Goal: Information Seeking & Learning: Find specific fact

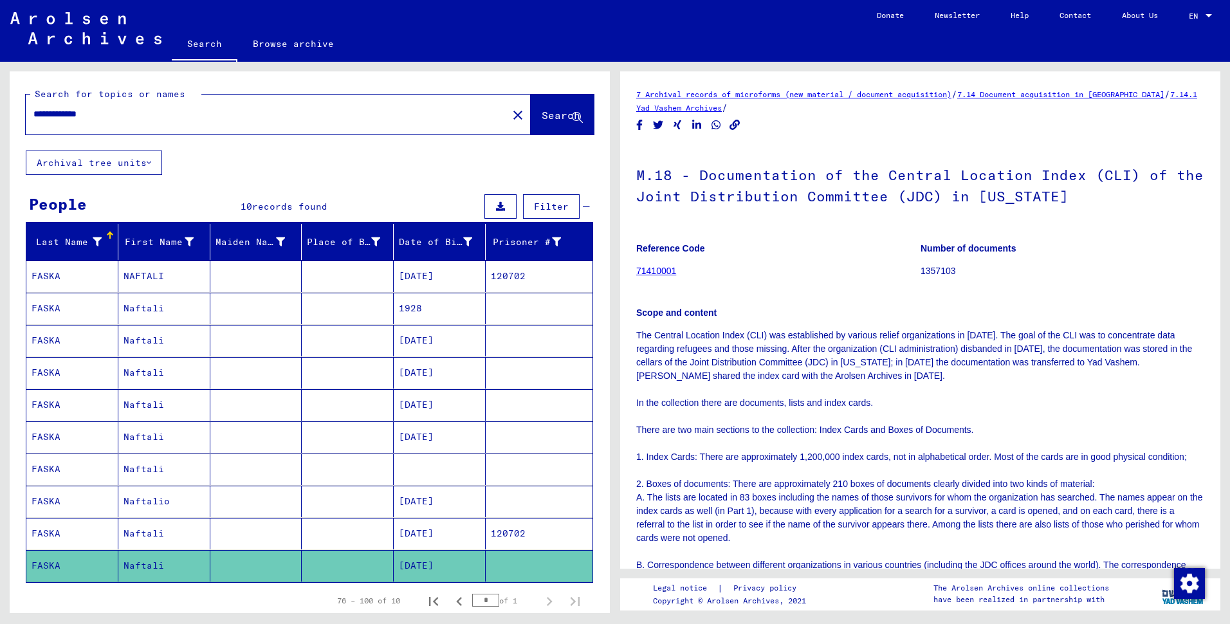
drag, startPoint x: 123, startPoint y: 127, endPoint x: 0, endPoint y: 130, distance: 122.9
click at [0, 130] on html "**********" at bounding box center [615, 312] width 1230 height 624
paste input "text"
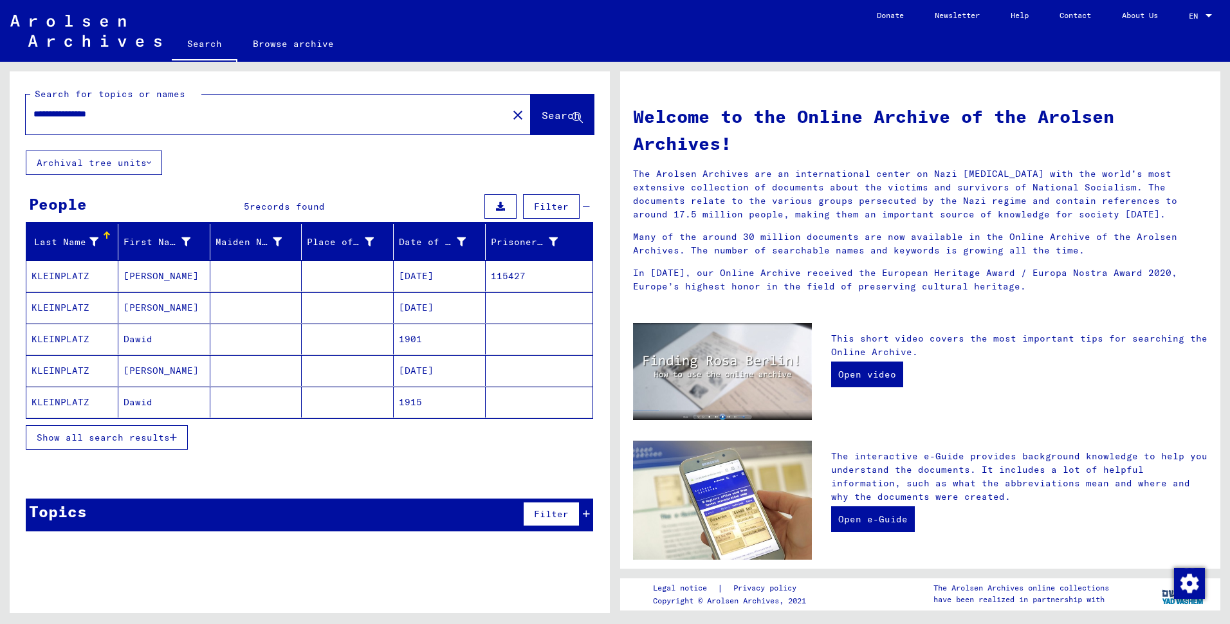
click at [57, 386] on mat-cell "KLEINPLATZ" at bounding box center [72, 370] width 92 height 31
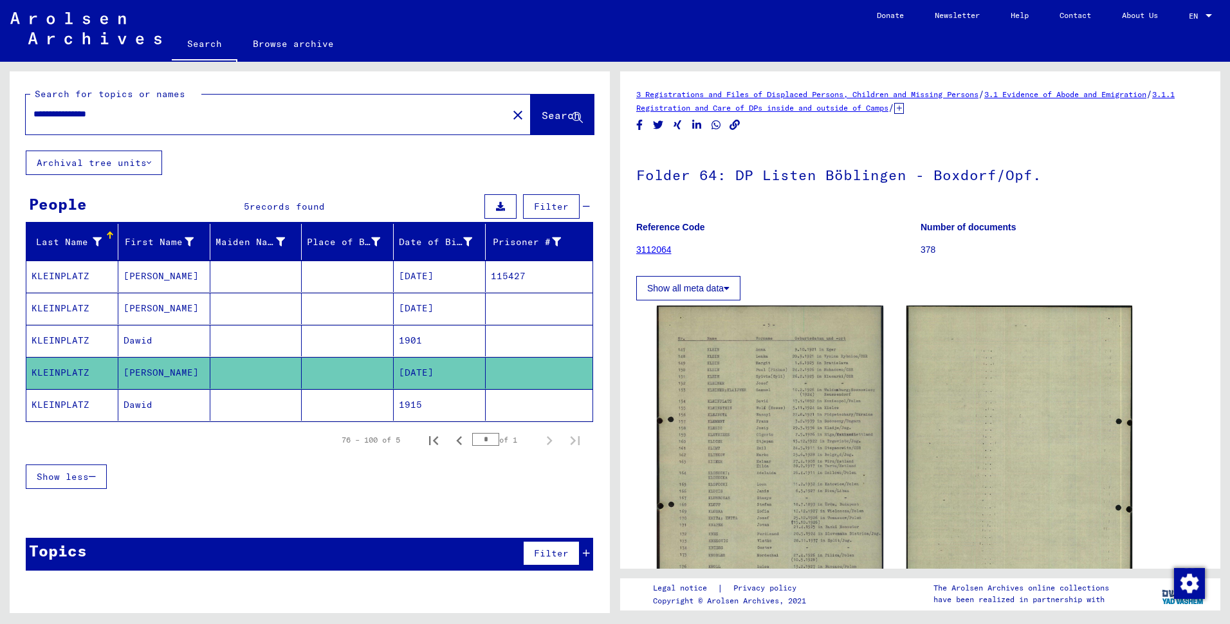
click at [873, 404] on div "DocID: 81971737 DocID: 81971737" at bounding box center [919, 471] width 537 height 343
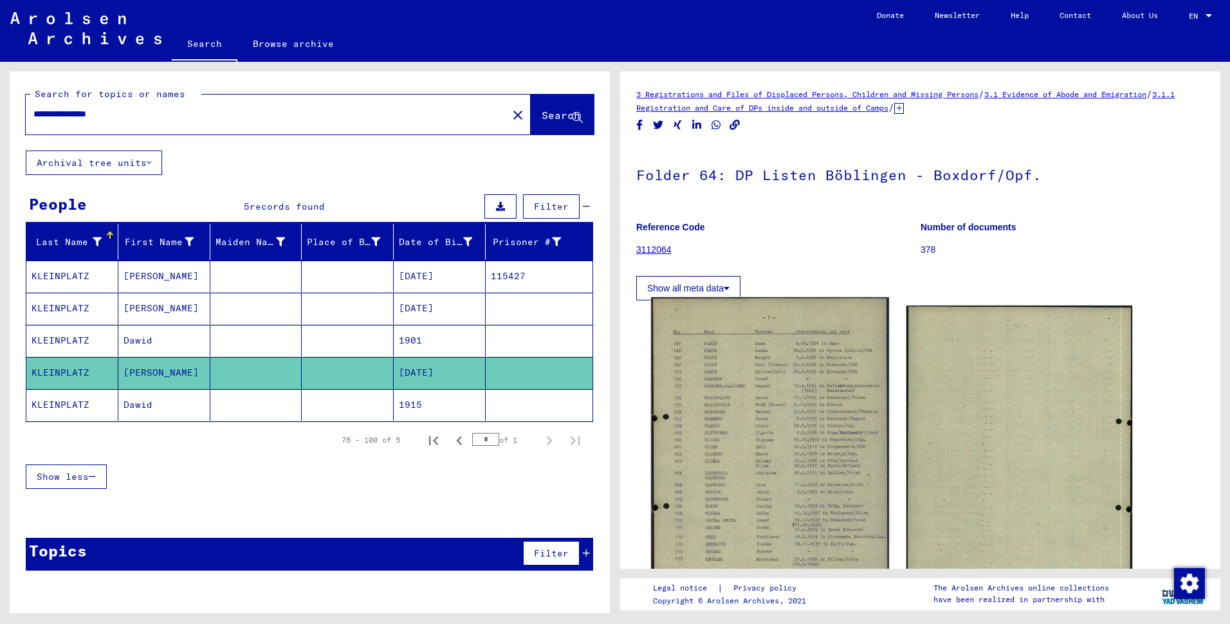
click at [730, 408] on img at bounding box center [769, 464] width 237 height 334
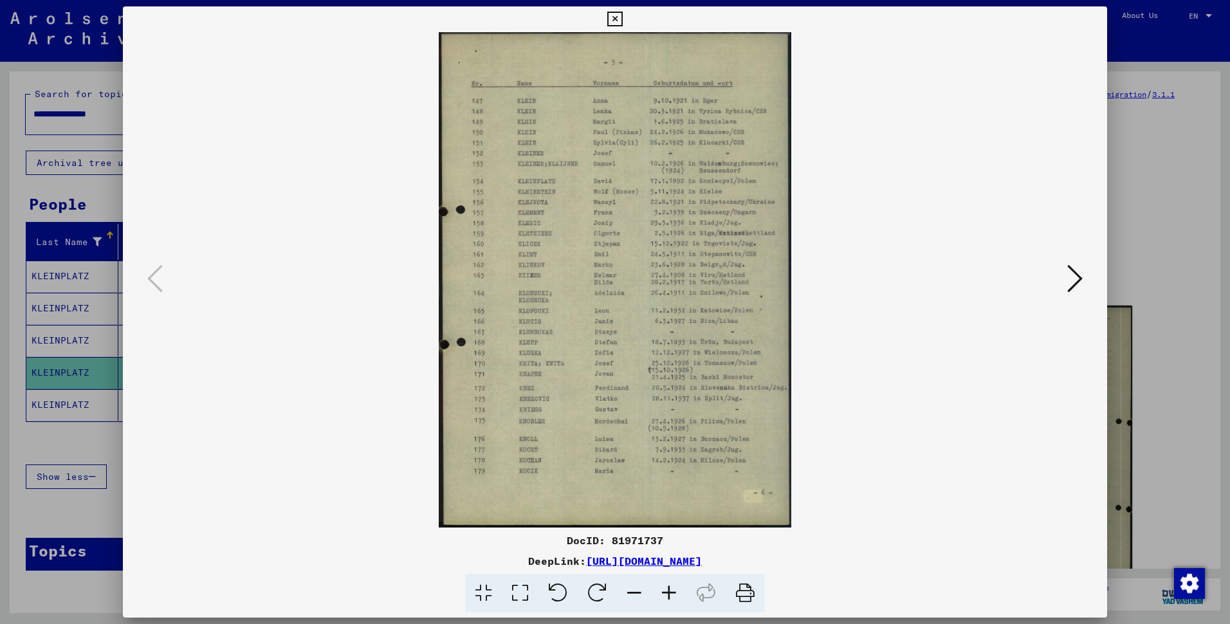
click at [674, 601] on icon at bounding box center [668, 593] width 35 height 39
click at [675, 601] on icon at bounding box center [668, 593] width 35 height 39
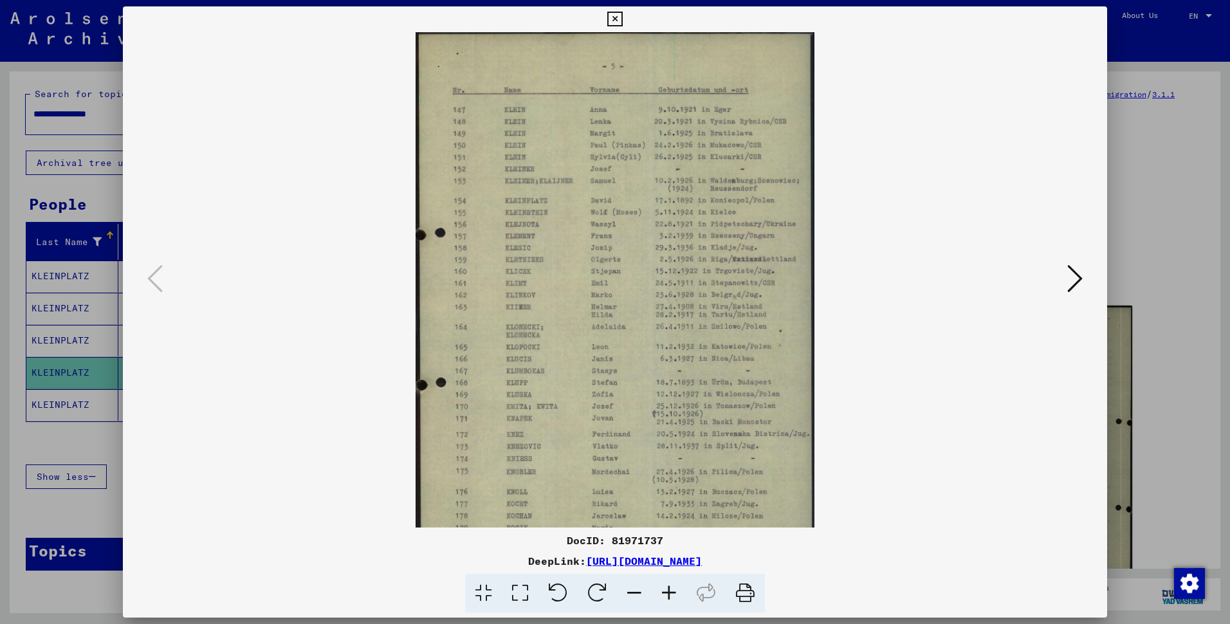
click at [675, 601] on icon at bounding box center [668, 593] width 35 height 39
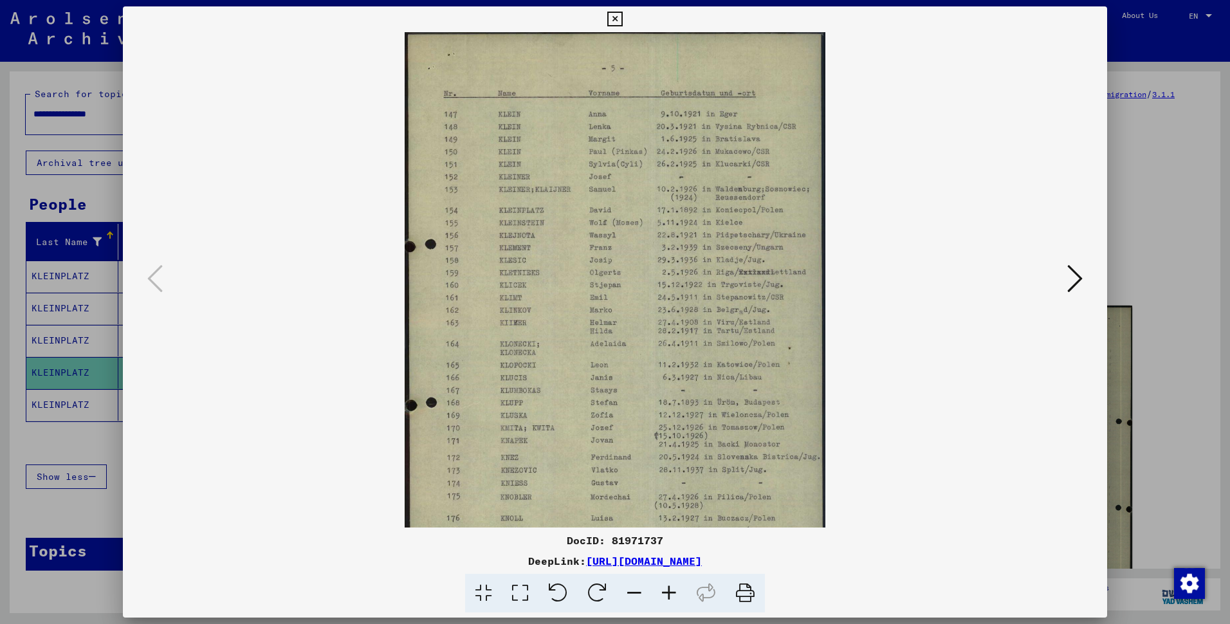
click at [675, 601] on icon at bounding box center [668, 593] width 35 height 39
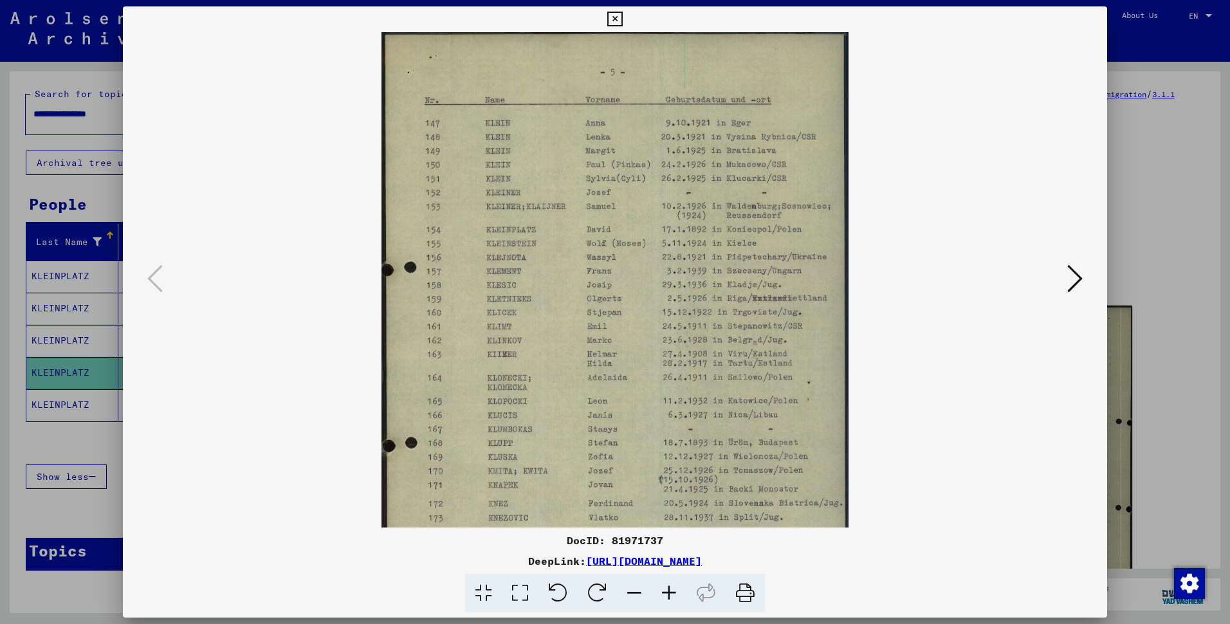
click at [675, 601] on icon at bounding box center [668, 593] width 35 height 39
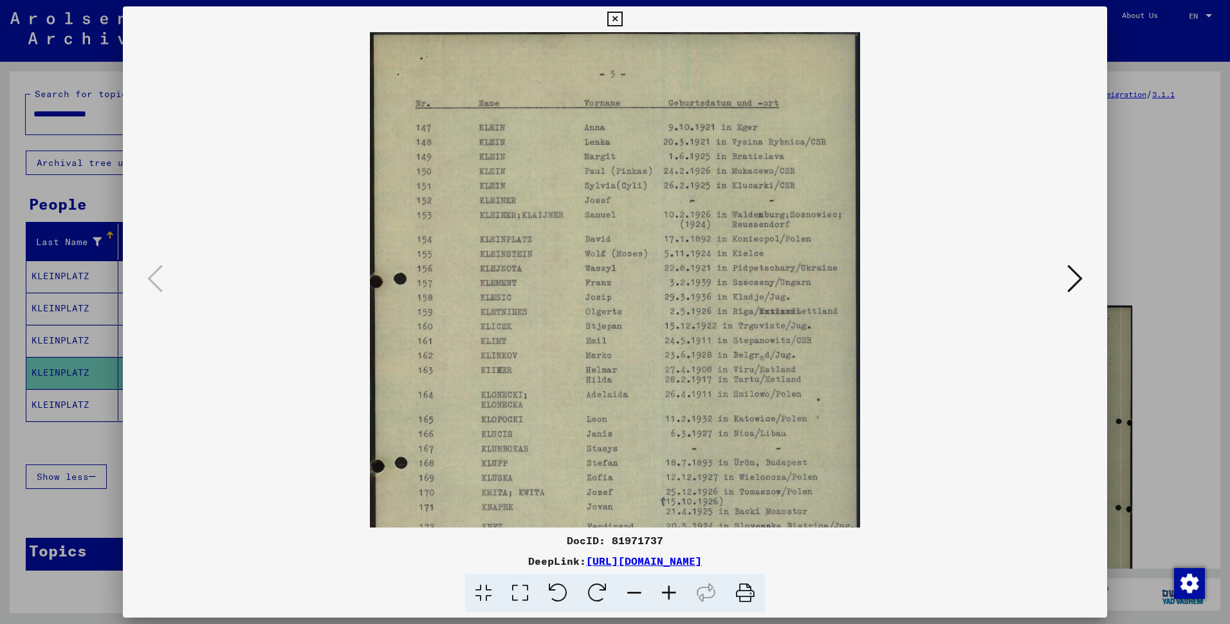
click at [675, 601] on icon at bounding box center [668, 593] width 35 height 39
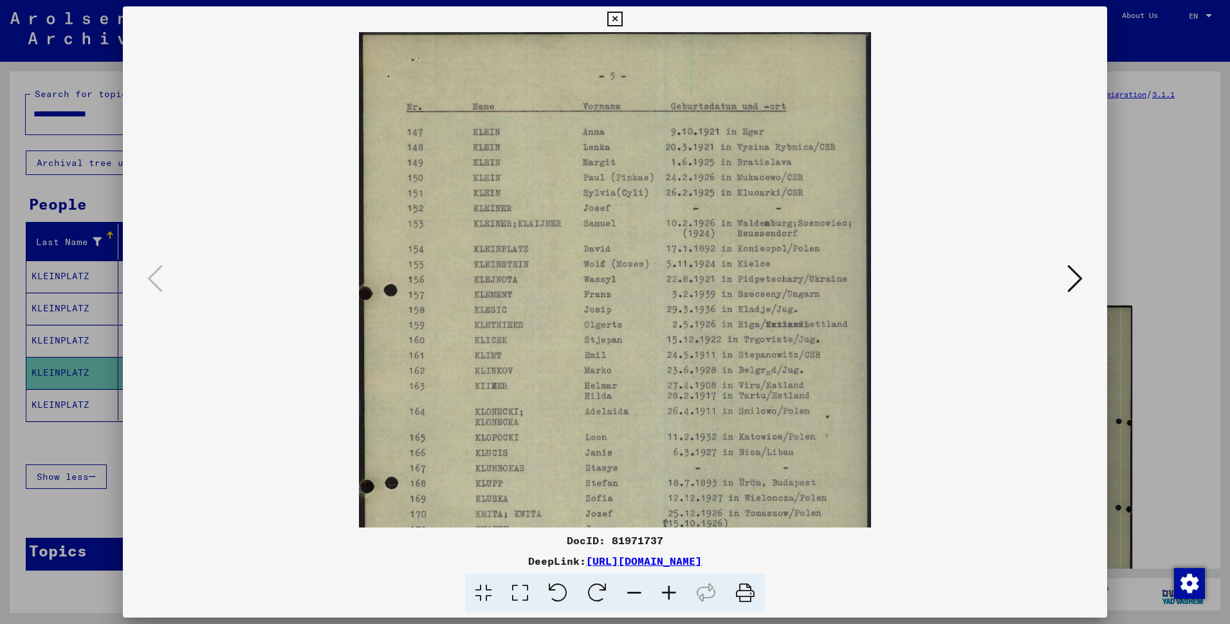
click at [675, 601] on icon at bounding box center [668, 593] width 35 height 39
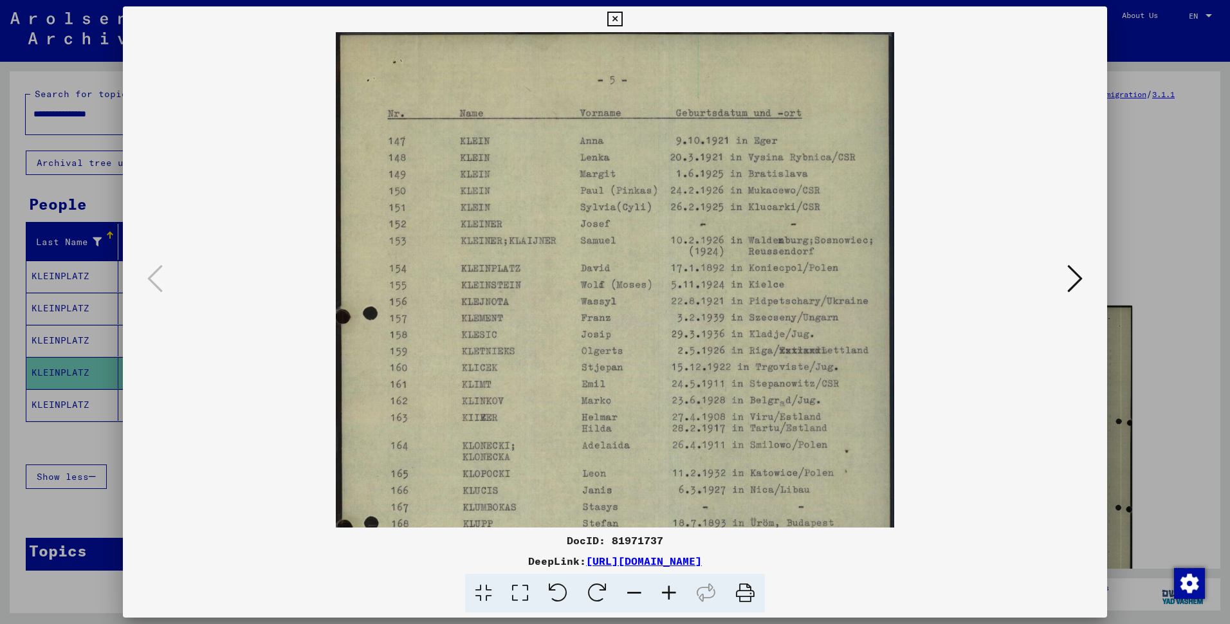
click at [675, 601] on icon at bounding box center [668, 593] width 35 height 39
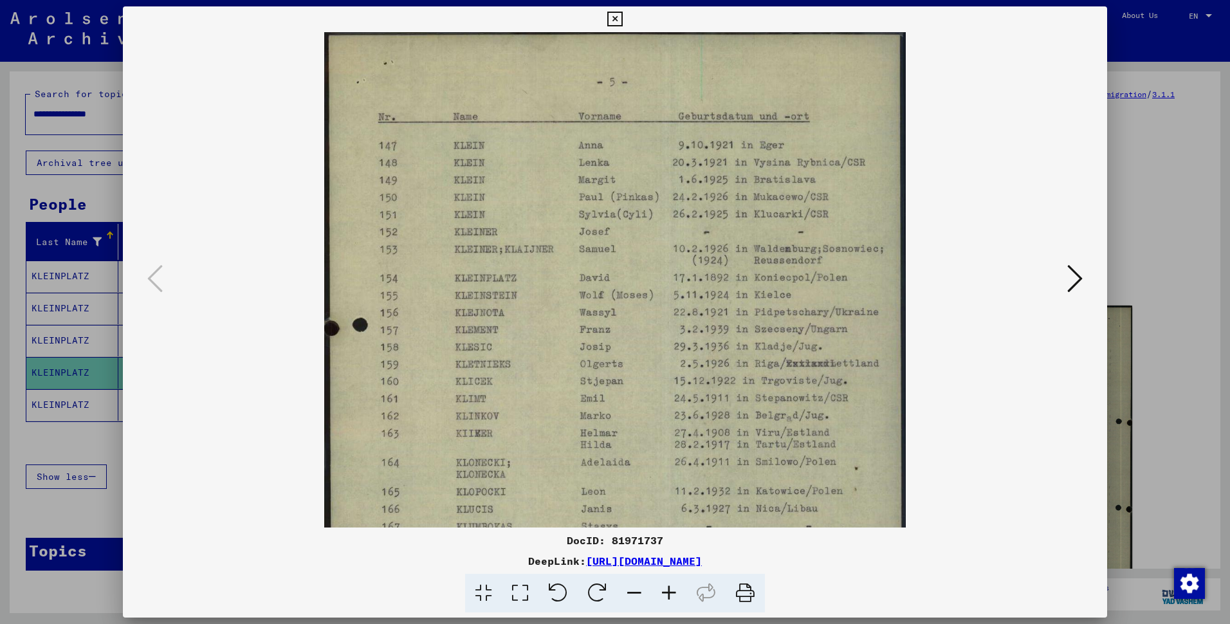
click at [675, 601] on icon at bounding box center [668, 593] width 35 height 39
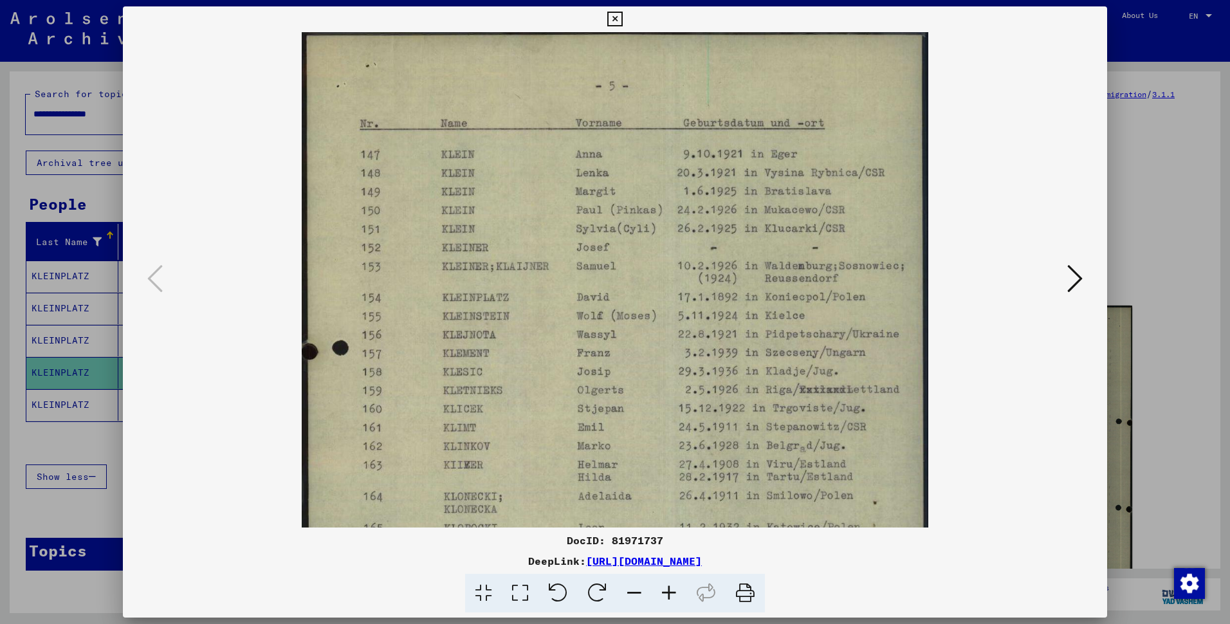
click at [675, 601] on icon at bounding box center [668, 593] width 35 height 39
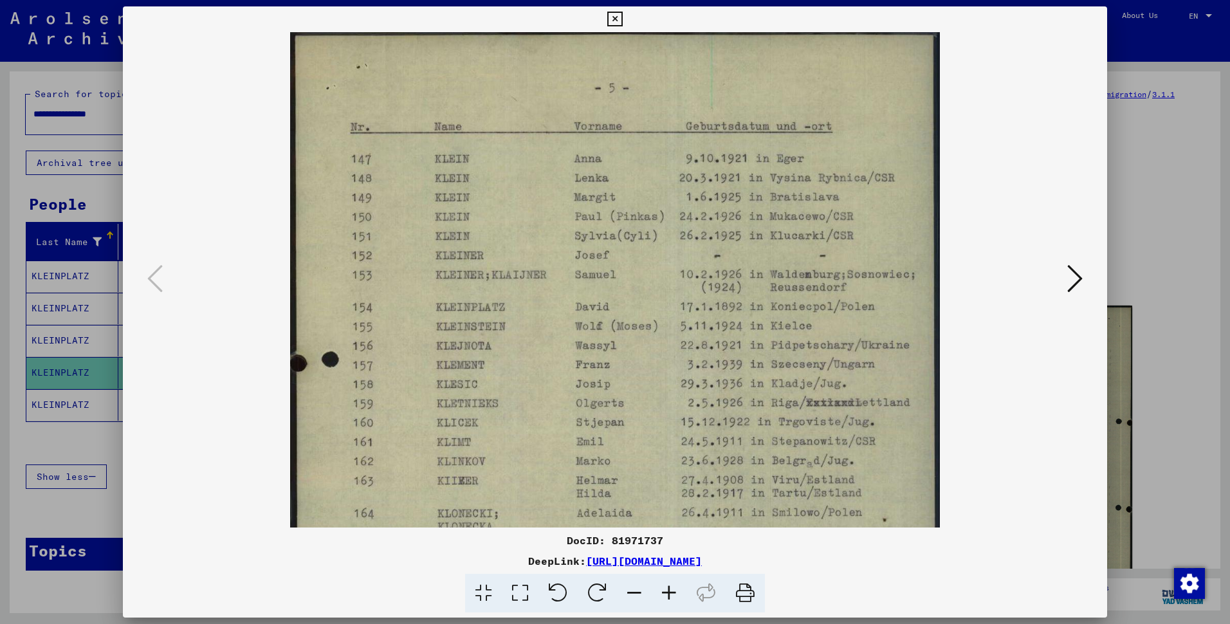
click at [675, 601] on icon at bounding box center [668, 593] width 35 height 39
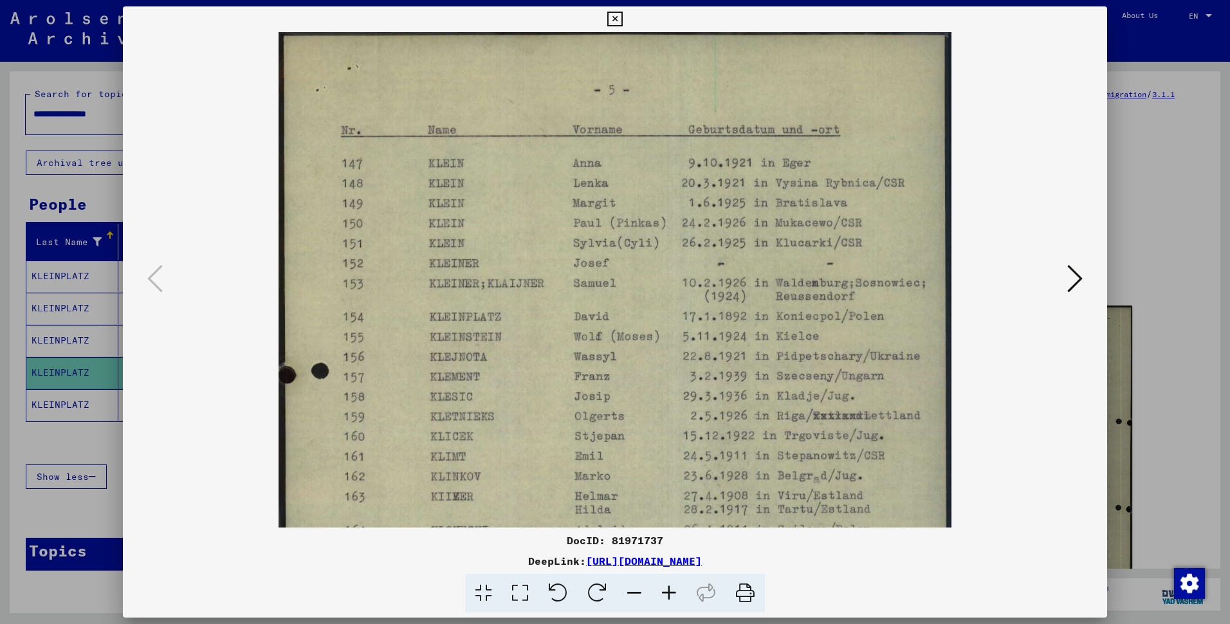
click at [675, 601] on icon at bounding box center [668, 593] width 35 height 39
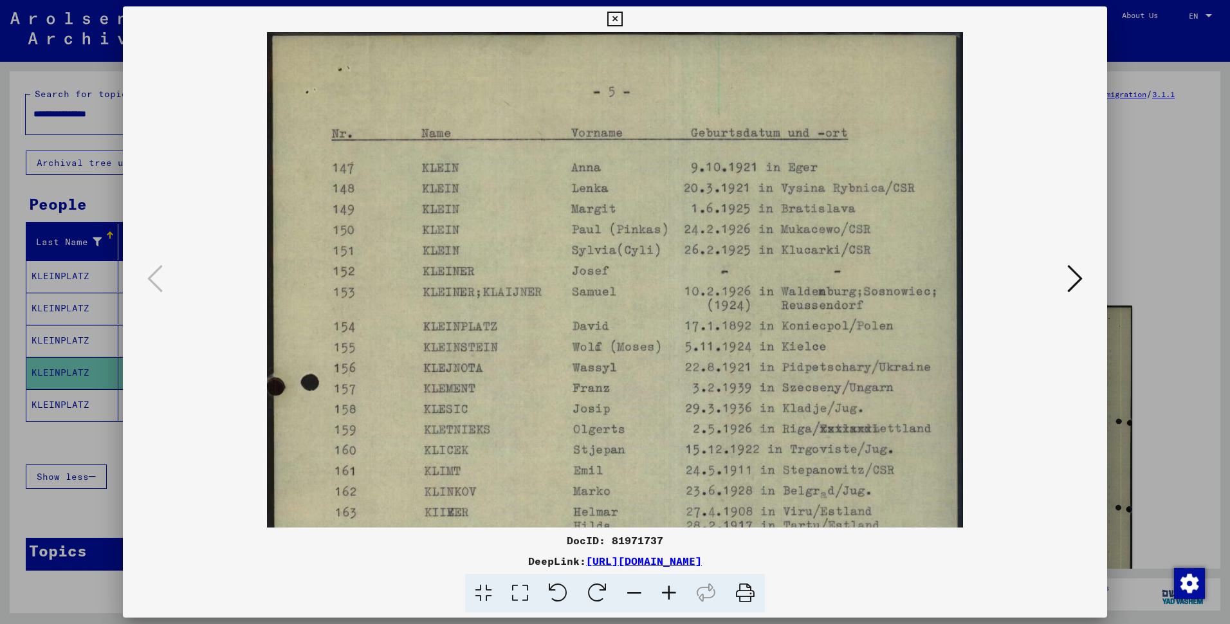
click at [675, 601] on icon at bounding box center [668, 593] width 35 height 39
drag, startPoint x: 654, startPoint y: 332, endPoint x: 635, endPoint y: 332, distance: 18.6
click at [635, 332] on img at bounding box center [615, 521] width 696 height 978
click at [521, 363] on img at bounding box center [615, 521] width 696 height 978
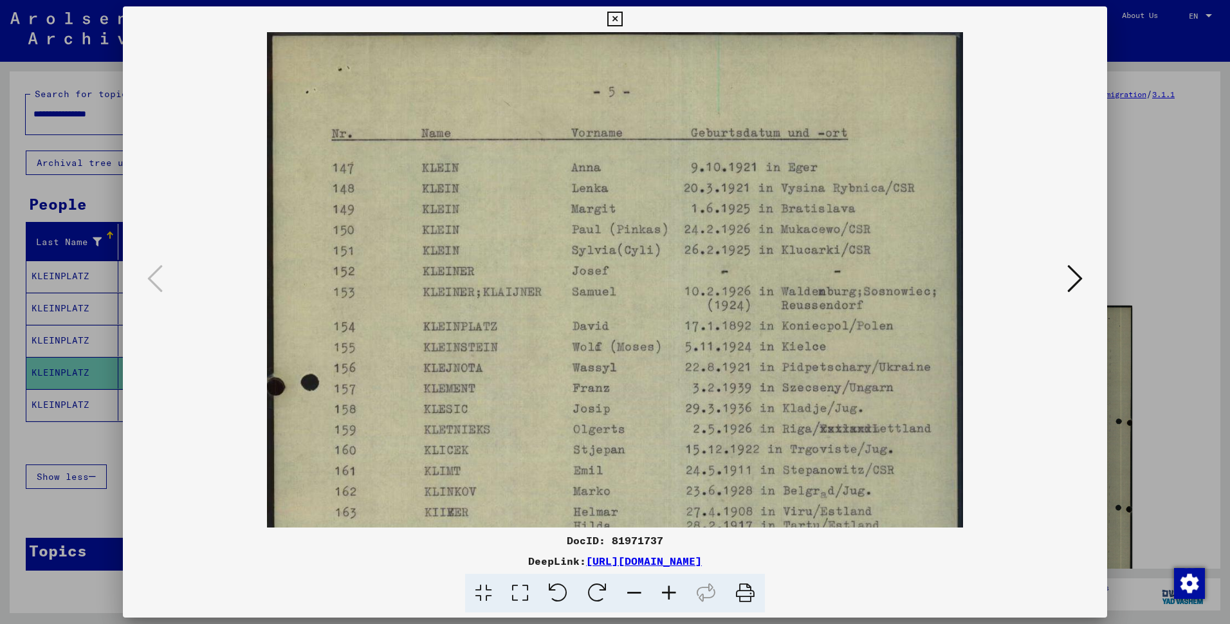
drag, startPoint x: 590, startPoint y: 18, endPoint x: 602, endPoint y: 19, distance: 11.6
click at [593, 18] on div "DocID: 81971737 DeepLink: [URL][DOMAIN_NAME]" at bounding box center [615, 309] width 984 height 606
click at [609, 17] on icon at bounding box center [614, 19] width 15 height 15
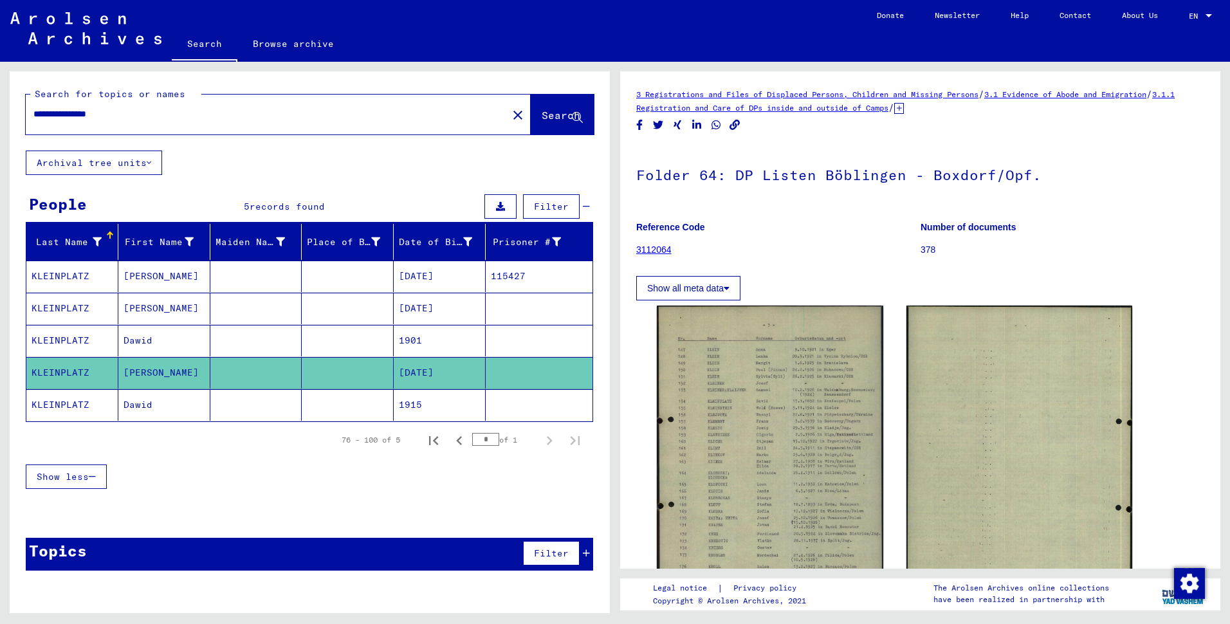
drag, startPoint x: 123, startPoint y: 126, endPoint x: 87, endPoint y: 133, distance: 36.7
click at [87, 121] on input "**********" at bounding box center [266, 114] width 466 height 14
type input "**********"
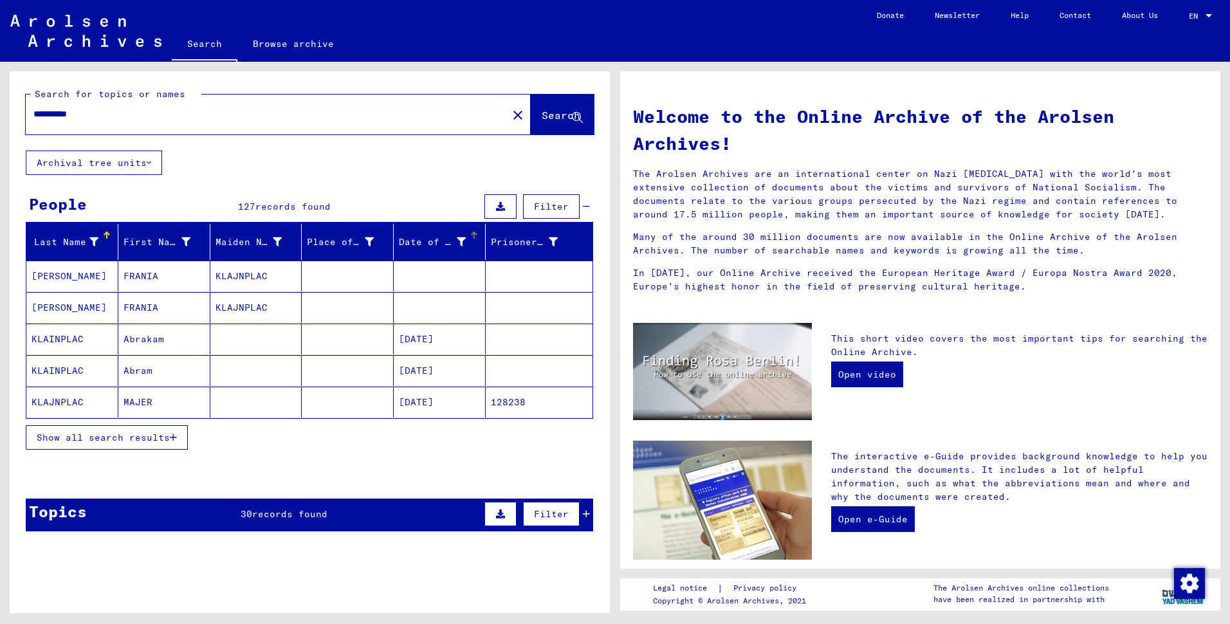
click at [473, 239] on div at bounding box center [473, 235] width 1 height 6
click at [143, 443] on span "Show all search results" at bounding box center [103, 438] width 133 height 12
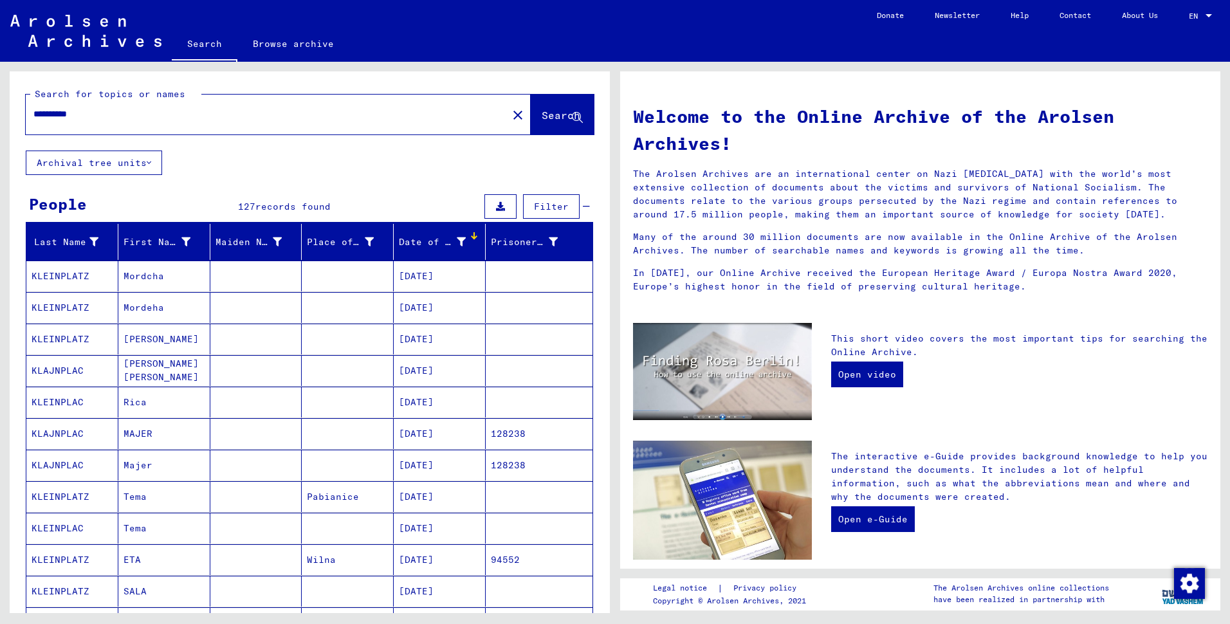
click at [1005, 457] on div "Welcome to the Online Archive of the Arolsen Archives! The Arolsen Archives are…" at bounding box center [920, 486] width 574 height 790
